Goal: Task Accomplishment & Management: Use online tool/utility

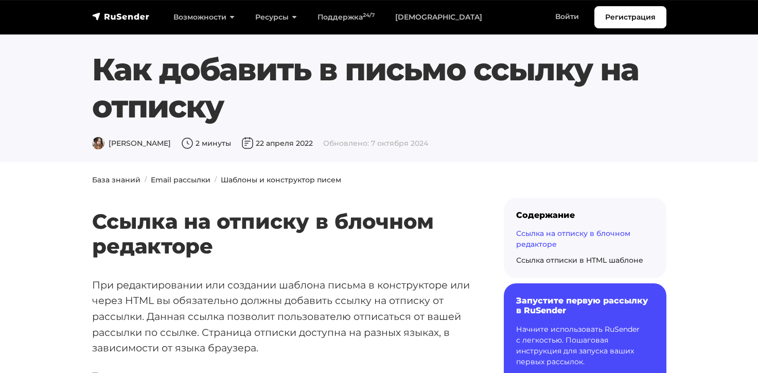
scroll to position [1699, 0]
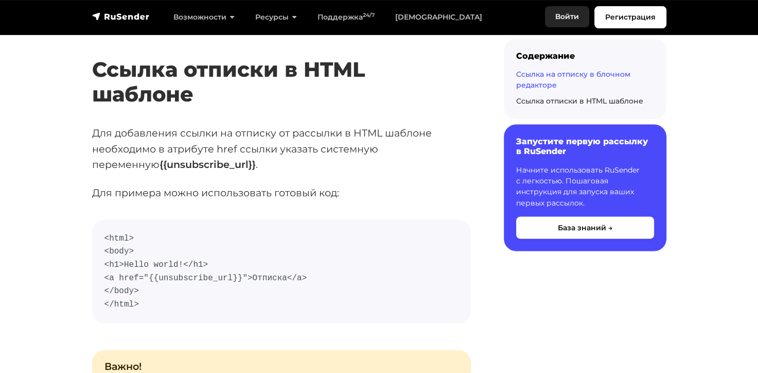
click at [568, 12] on link "Войти" at bounding box center [567, 16] width 44 height 21
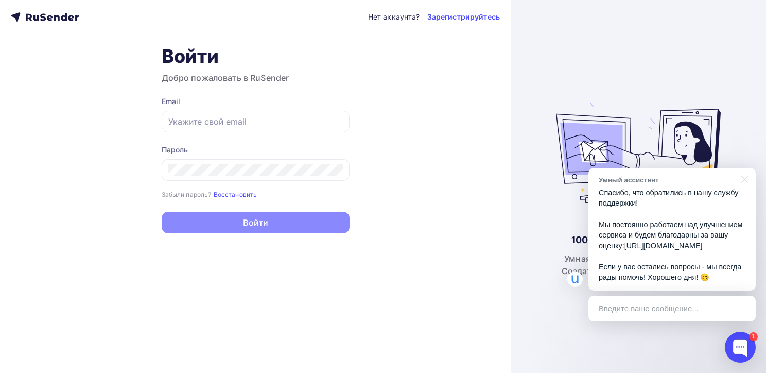
type input "[EMAIL_ADDRESS][DOMAIN_NAME]"
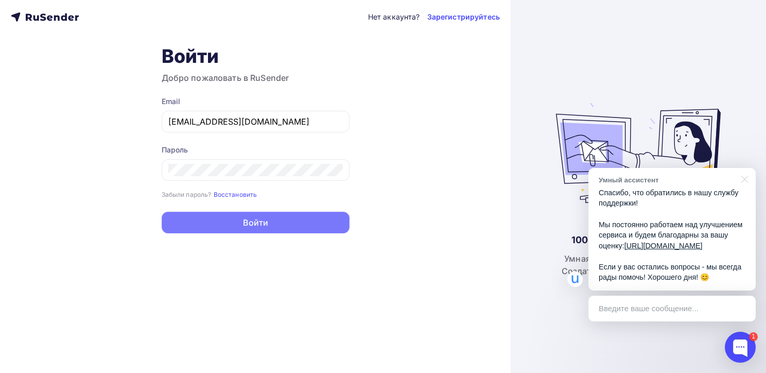
click at [265, 225] on button "Войти" at bounding box center [256, 223] width 188 height 22
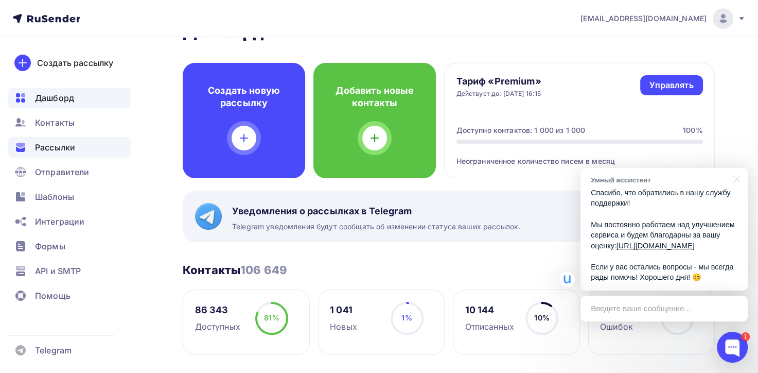
scroll to position [51, 0]
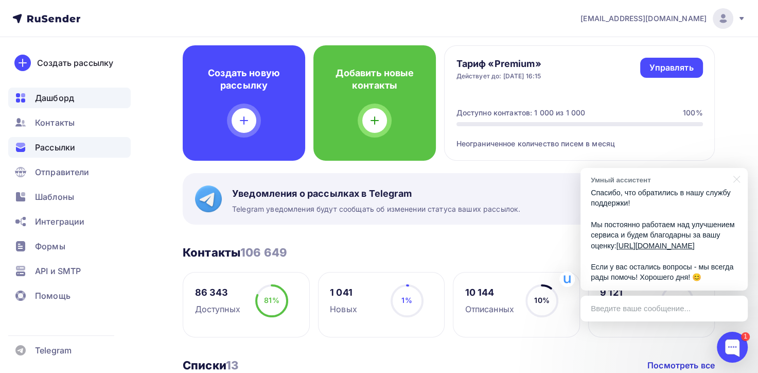
click at [57, 150] on span "Рассылки" at bounding box center [55, 147] width 40 height 12
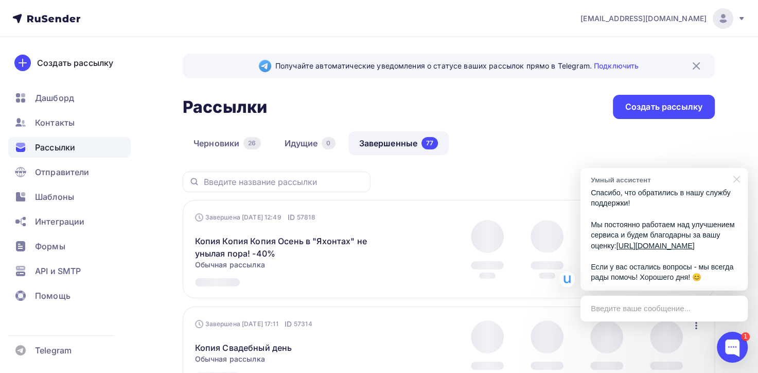
click at [734, 170] on div at bounding box center [735, 178] width 26 height 21
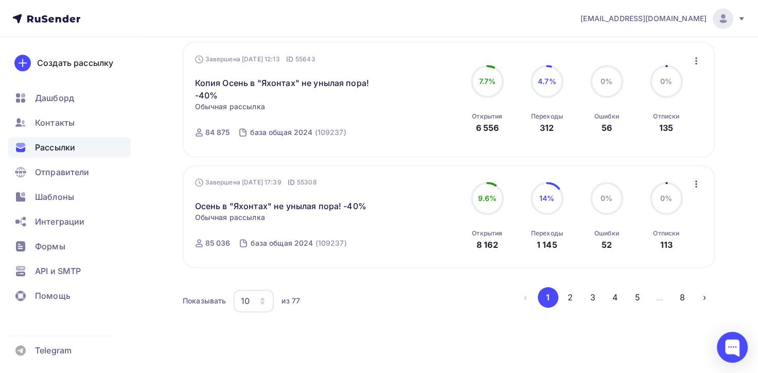
scroll to position [1149, 0]
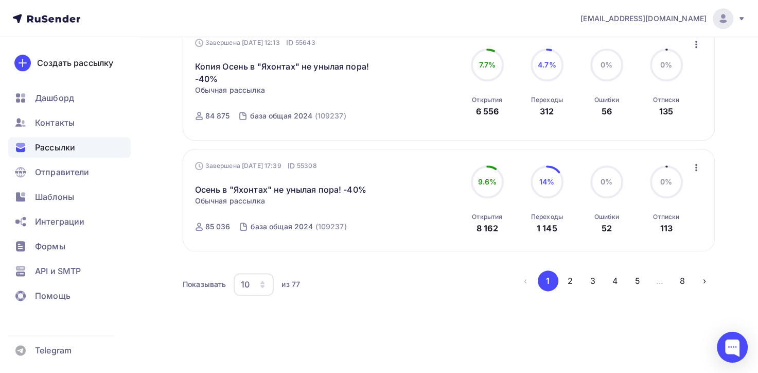
click at [698, 169] on icon "button" at bounding box center [696, 167] width 12 height 12
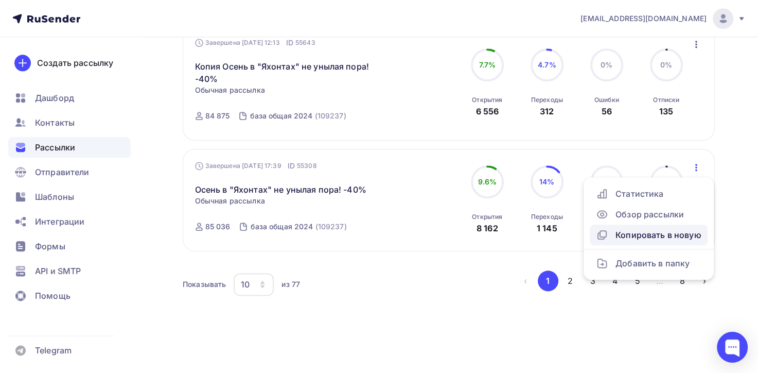
click at [683, 230] on div "Копировать в новую" at bounding box center [649, 235] width 106 height 12
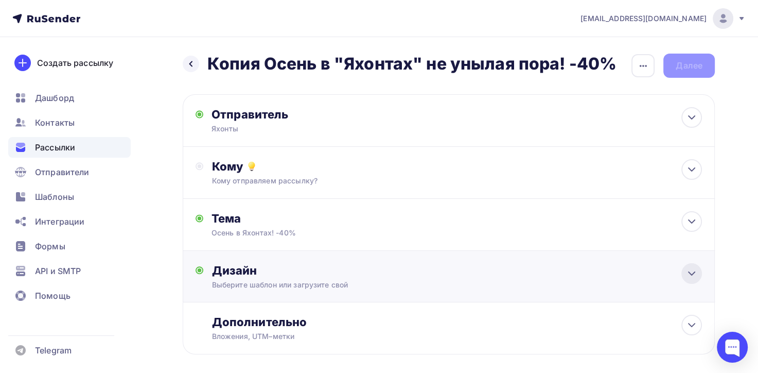
click at [690, 273] on icon at bounding box center [692, 273] width 6 height 3
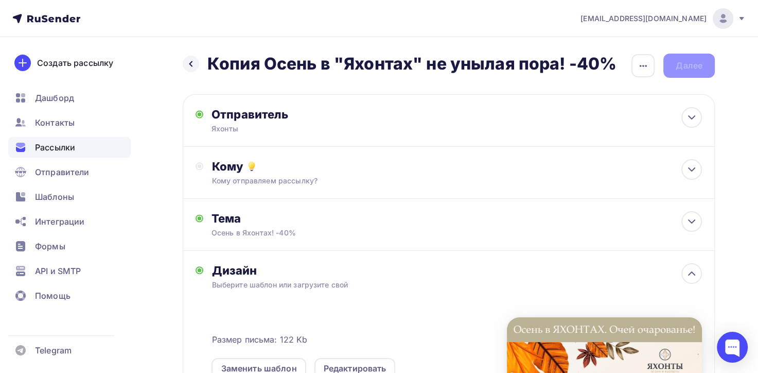
scroll to position [103, 0]
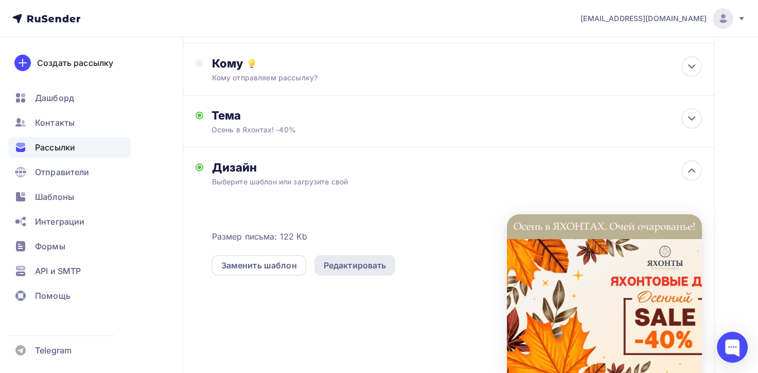
click at [367, 263] on div "Редактировать" at bounding box center [355, 265] width 63 height 12
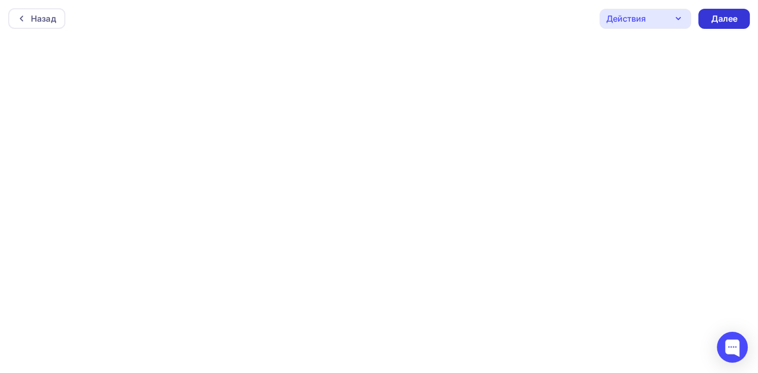
click at [737, 17] on div "Далее" at bounding box center [724, 19] width 27 height 12
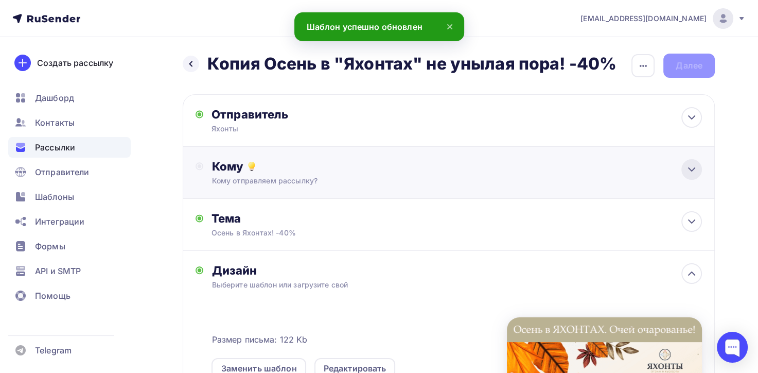
click at [691, 167] on icon at bounding box center [692, 169] width 12 height 12
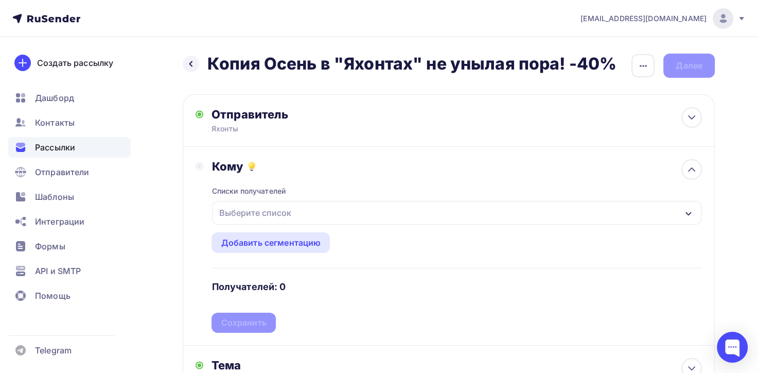
click at [691, 211] on icon "button" at bounding box center [689, 214] width 8 height 8
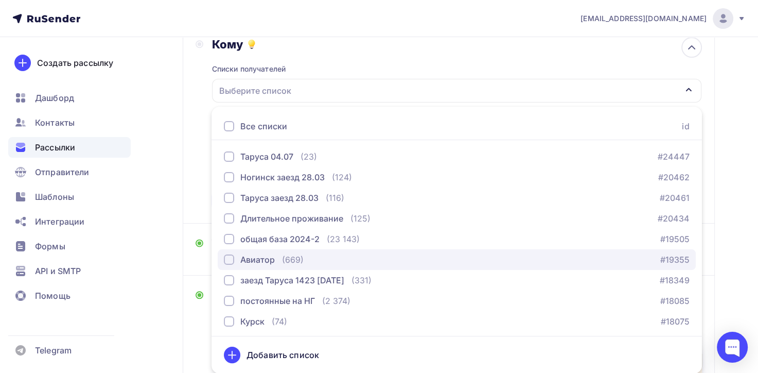
scroll to position [43, 0]
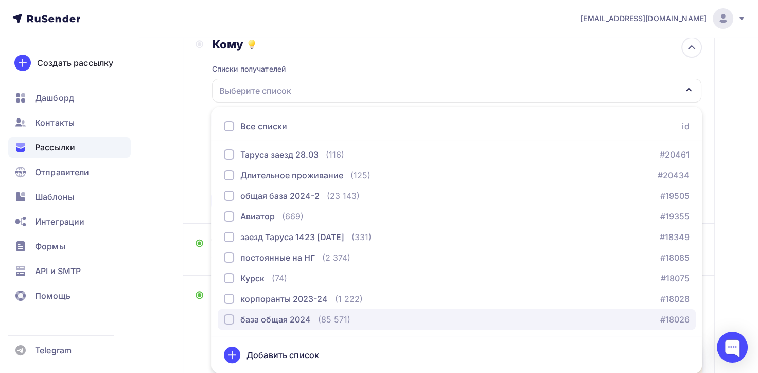
click at [225, 322] on div "button" at bounding box center [229, 319] width 10 height 10
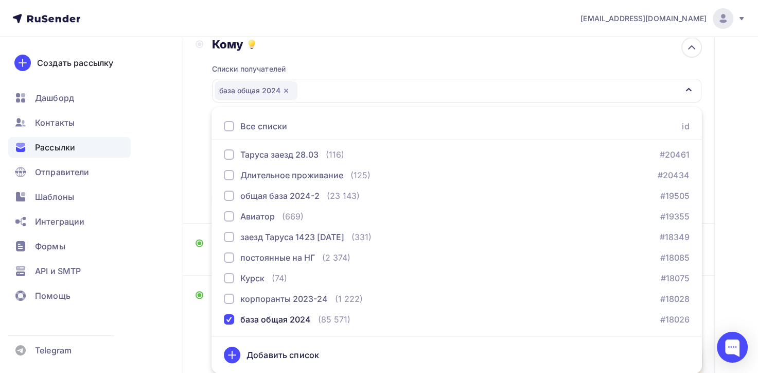
click at [157, 326] on div "Назад Копия Осень в "Яхонтах" не унылая пора! -40% Копия Осень в "Яхонтах" не у…" at bounding box center [379, 268] width 758 height 706
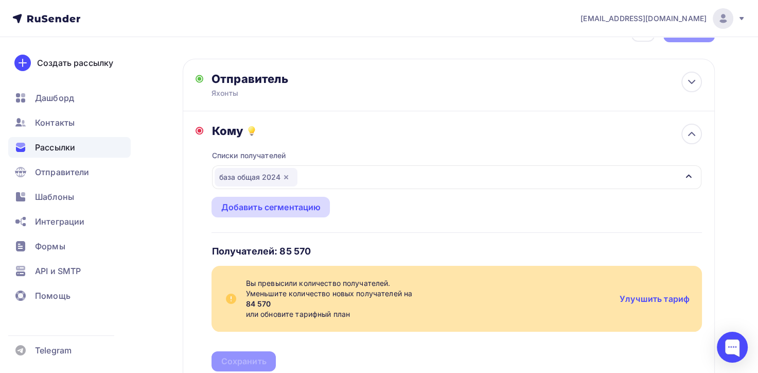
scroll to position [0, 0]
